Goal: Navigation & Orientation: Find specific page/section

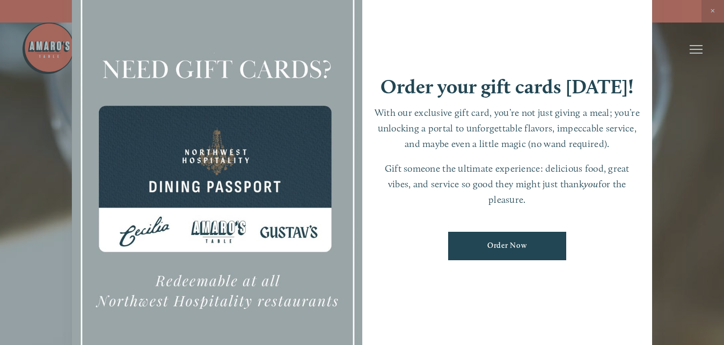
click at [675, 18] on div at bounding box center [362, 172] width 724 height 345
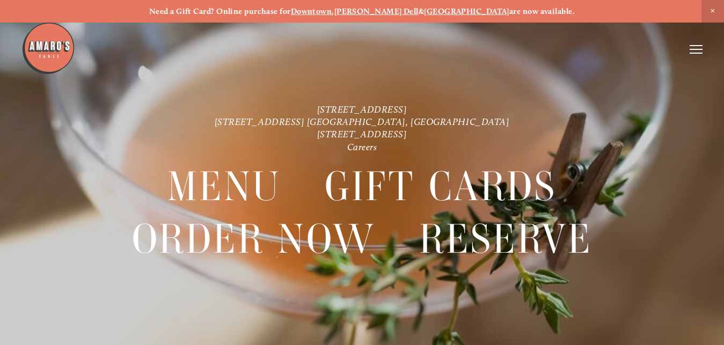
click at [710, 11] on span "Close Announcement" at bounding box center [713, 11] width 23 height 23
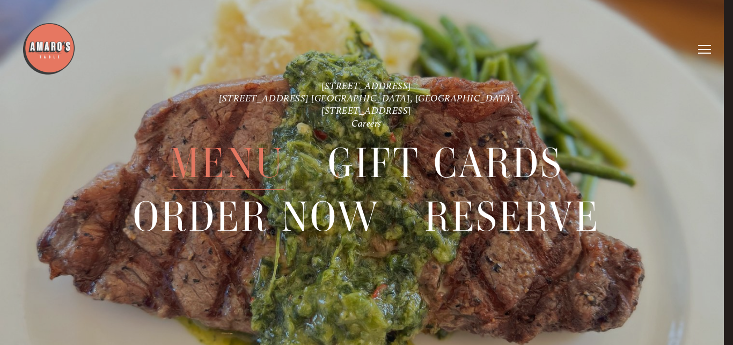
click at [207, 160] on span "Menu" at bounding box center [227, 163] width 114 height 53
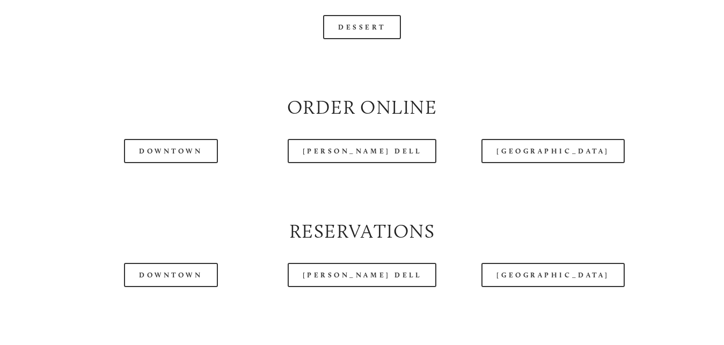
scroll to position [1150, 0]
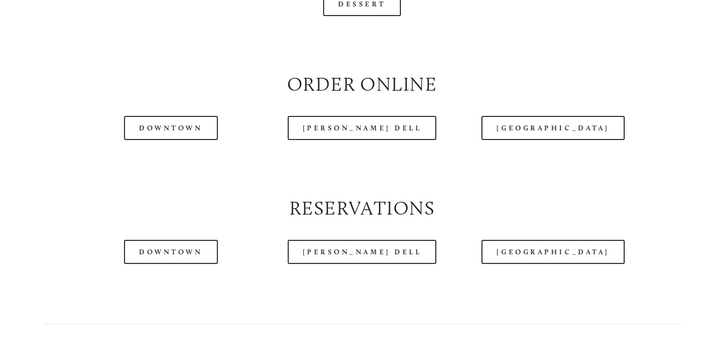
click at [123, 137] on div "Downtown" at bounding box center [170, 128] width 145 height 24
click at [156, 137] on link "Downtown" at bounding box center [170, 128] width 93 height 24
